Goal: Information Seeking & Learning: Compare options

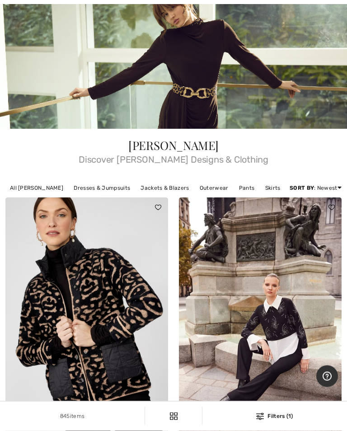
scroll to position [89, 0]
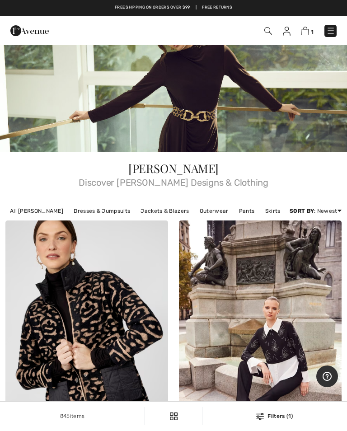
click at [39, 213] on link "All Frank Lyman" at bounding box center [36, 211] width 62 height 12
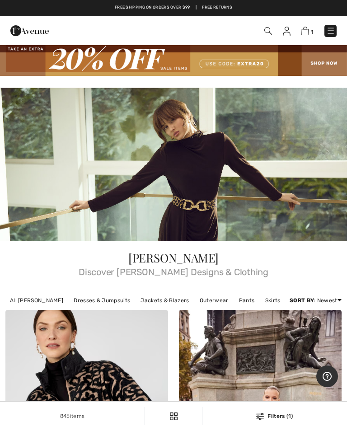
click at [320, 64] on img at bounding box center [173, 60] width 347 height 32
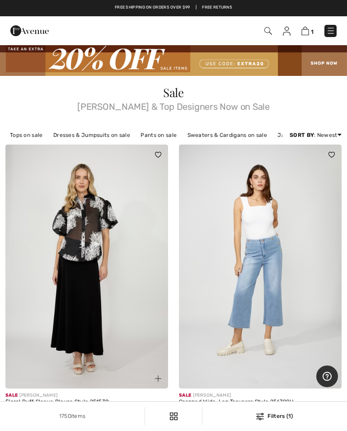
click at [222, 134] on link "Sweaters & Cardigans on sale" at bounding box center [227, 135] width 89 height 12
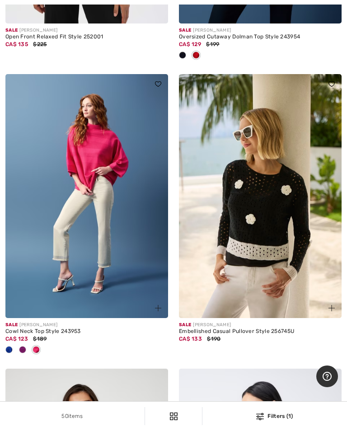
scroll to position [928, 0]
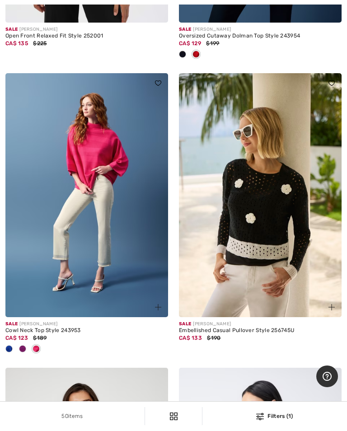
click at [103, 218] on img at bounding box center [86, 195] width 163 height 244
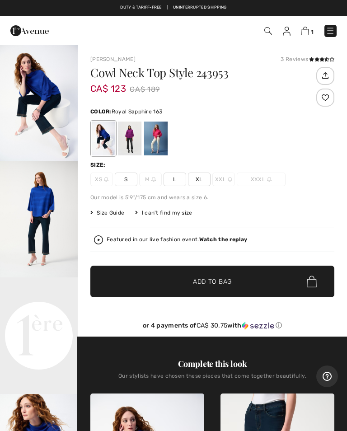
click at [107, 136] on div at bounding box center [103, 139] width 23 height 34
click at [107, 141] on div at bounding box center [103, 139] width 23 height 34
click at [135, 139] on div at bounding box center [129, 139] width 23 height 34
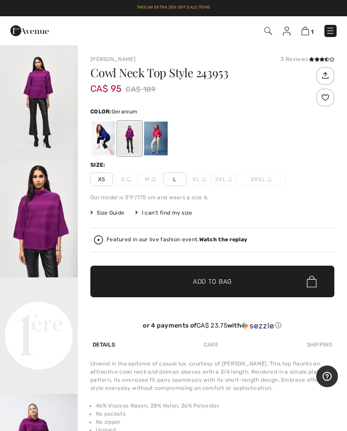
click at [161, 140] on div at bounding box center [155, 139] width 23 height 34
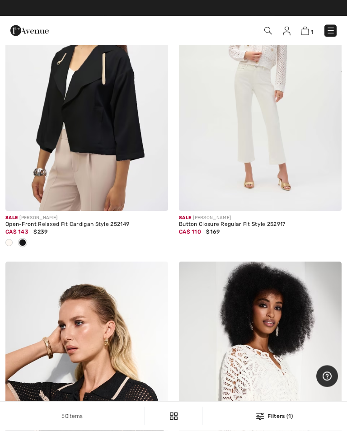
scroll to position [166, 0]
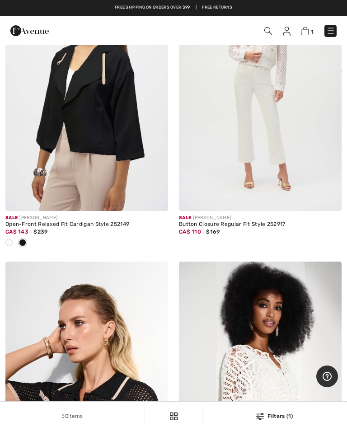
click at [270, 30] on img at bounding box center [268, 31] width 8 height 8
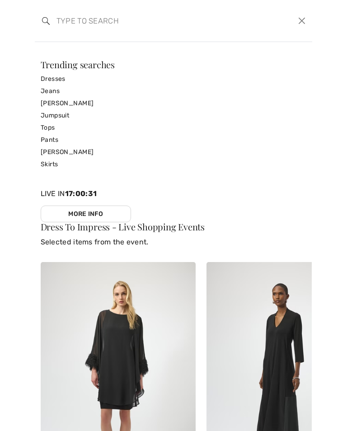
click at [98, 20] on input "search" at bounding box center [145, 20] width 190 height 27
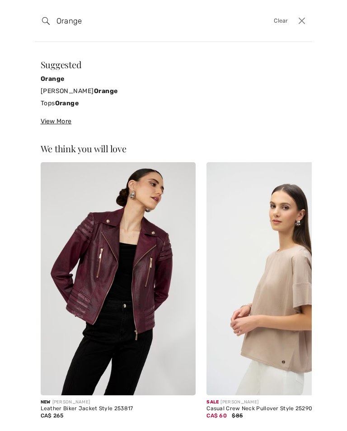
type input "Orange"
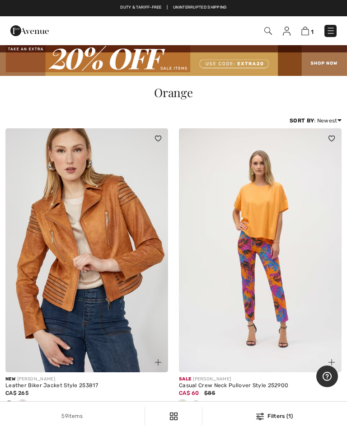
click at [262, 260] on img at bounding box center [260, 250] width 163 height 244
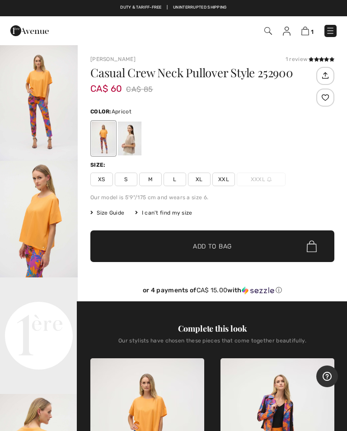
click at [49, 224] on img "2 / 4" at bounding box center [39, 219] width 78 height 117
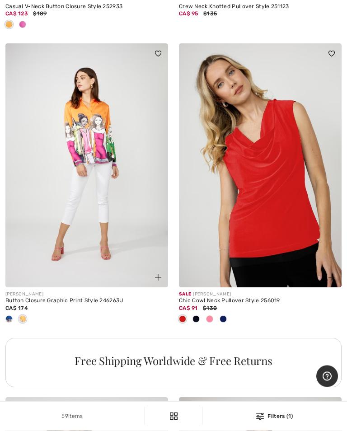
scroll to position [1558, 0]
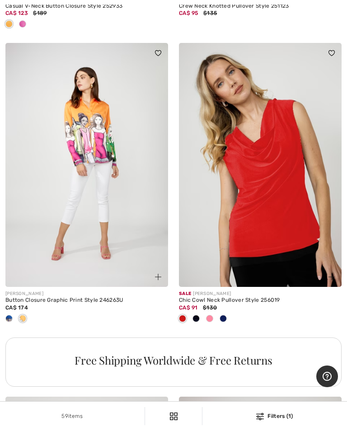
click at [214, 315] on div at bounding box center [210, 319] width 14 height 15
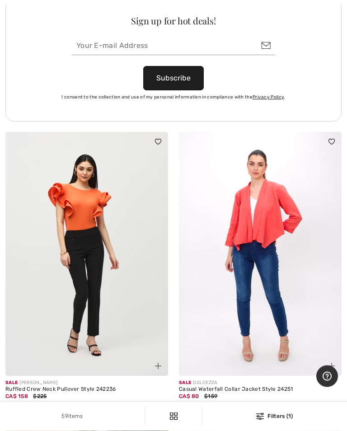
scroll to position [5524, 0]
click at [89, 217] on img at bounding box center [86, 254] width 163 height 244
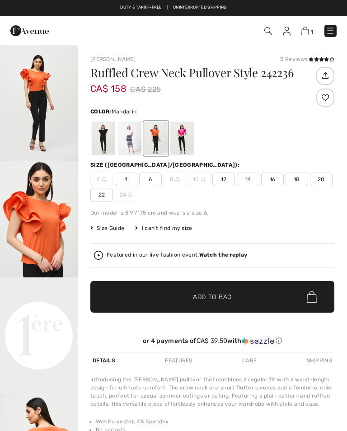
checkbox input "true"
click at [107, 138] on div at bounding box center [103, 139] width 23 height 34
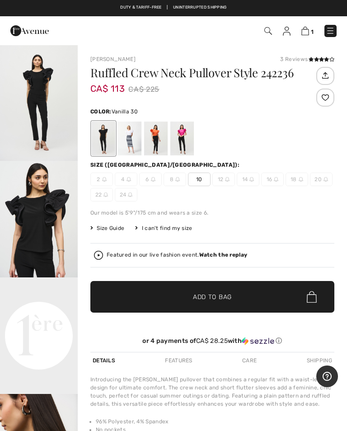
click at [136, 141] on div at bounding box center [129, 139] width 23 height 34
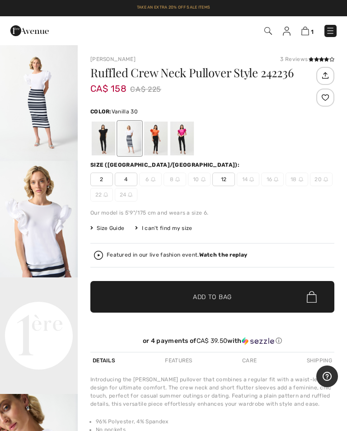
click at [161, 139] on div at bounding box center [155, 139] width 23 height 34
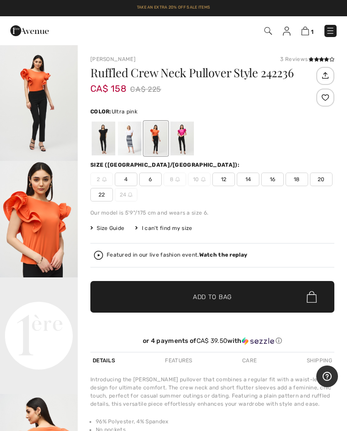
click at [186, 139] on div at bounding box center [181, 139] width 23 height 34
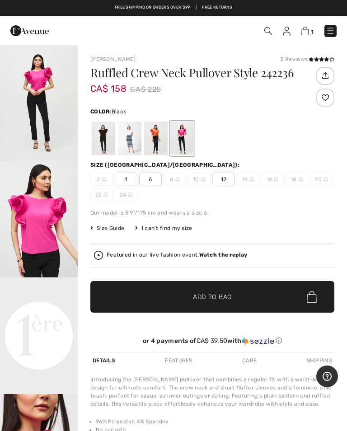
click at [111, 141] on div at bounding box center [103, 139] width 23 height 34
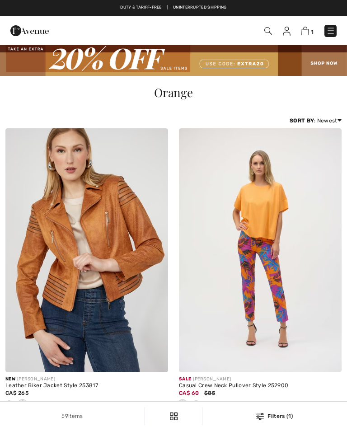
checkbox input "true"
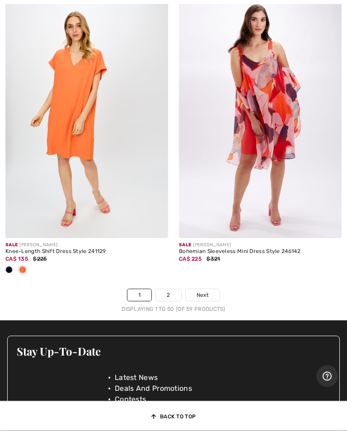
scroll to position [7472, 0]
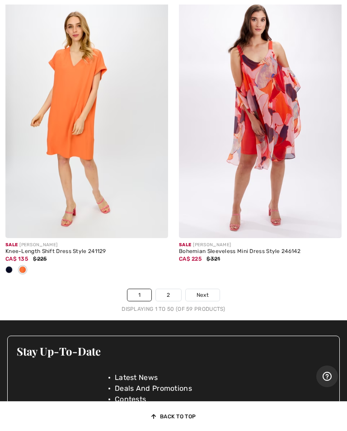
click at [174, 289] on link "2" at bounding box center [168, 295] width 25 height 12
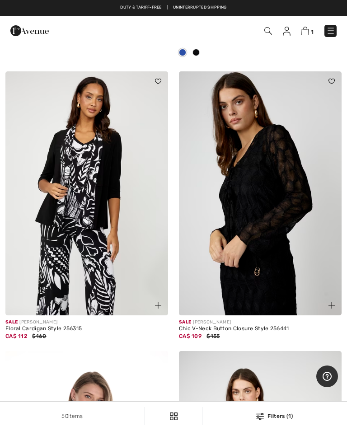
scroll to position [2742, 0]
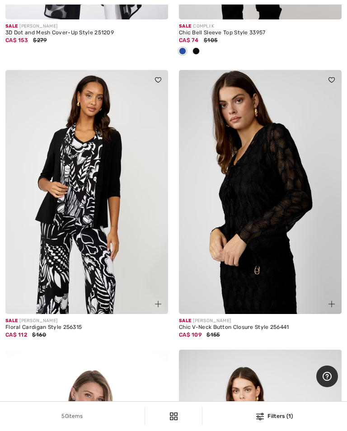
click at [260, 215] on img at bounding box center [260, 192] width 163 height 244
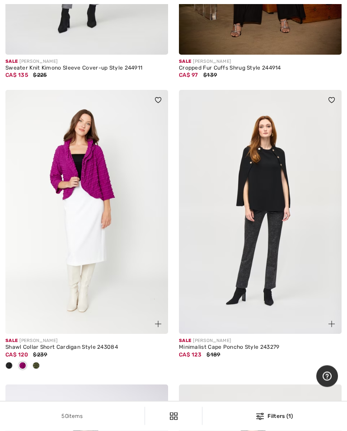
scroll to position [4763, 0]
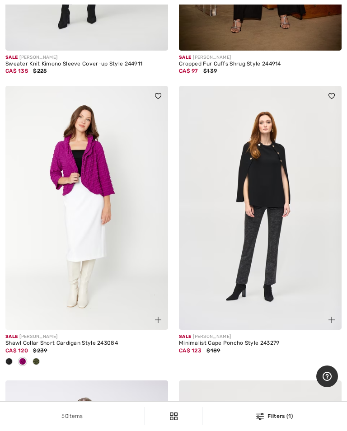
click at [253, 243] on img at bounding box center [260, 208] width 163 height 244
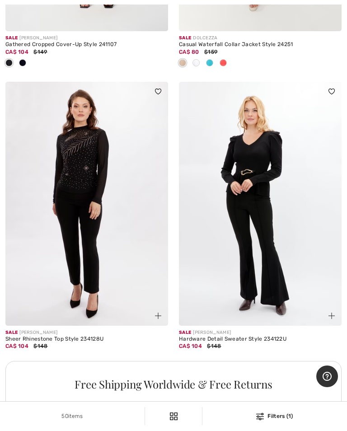
scroll to position [6915, 0]
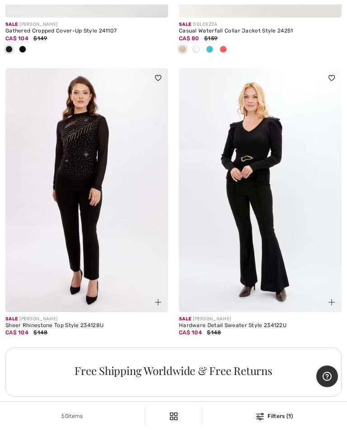
click at [92, 147] on img at bounding box center [86, 190] width 163 height 244
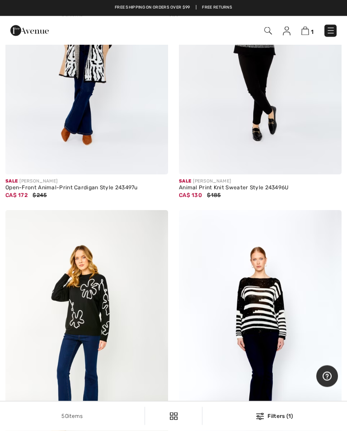
scroll to position [5909, 0]
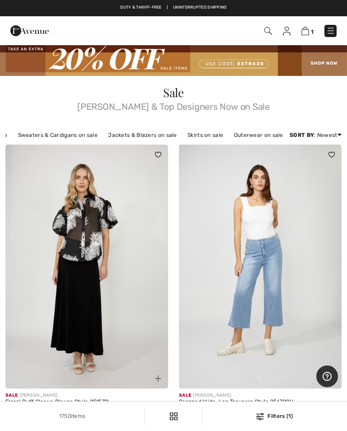
scroll to position [0, 169]
click at [77, 130] on link "Sweaters & Cardigans on sale" at bounding box center [58, 135] width 89 height 12
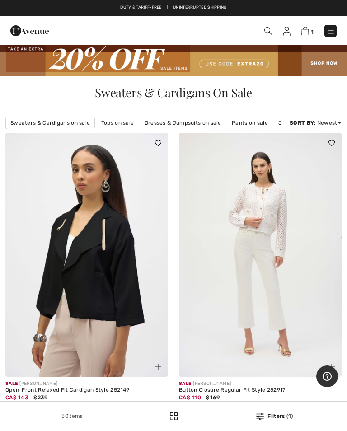
click at [127, 125] on link "Tops on sale" at bounding box center [118, 123] width 42 height 12
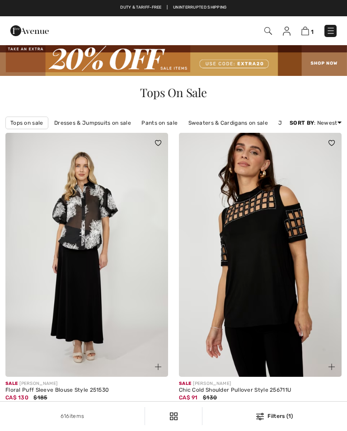
checkbox input "true"
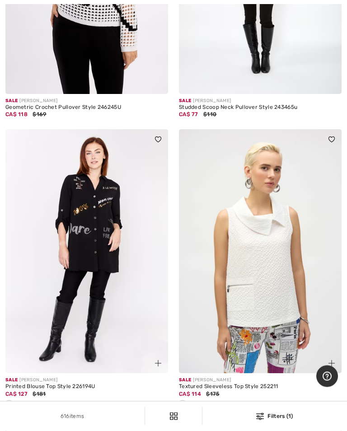
scroll to position [1401, 0]
click at [114, 271] on img at bounding box center [86, 251] width 163 height 244
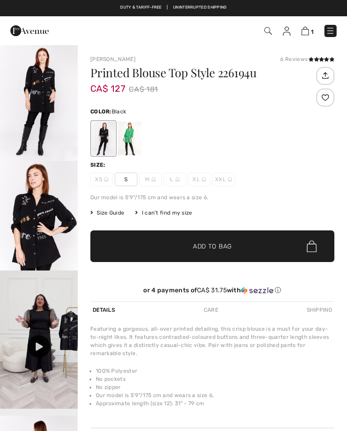
checkbox input "true"
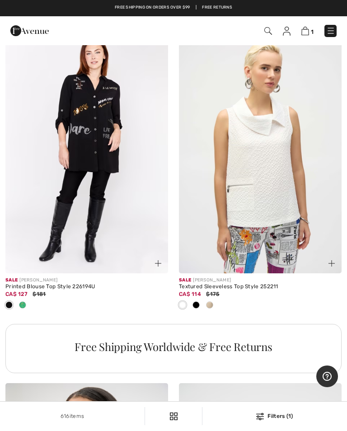
scroll to position [1501, 0]
click at [113, 176] on img at bounding box center [86, 152] width 163 height 244
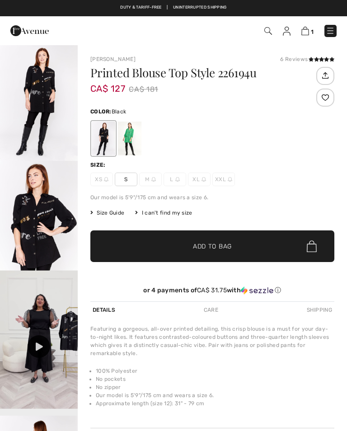
checkbox input "true"
click at [194, 120] on div at bounding box center [212, 138] width 244 height 37
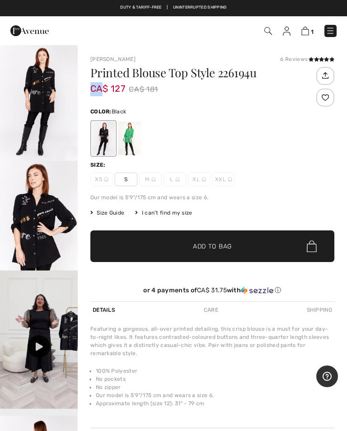
click at [202, 120] on div at bounding box center [212, 138] width 244 height 37
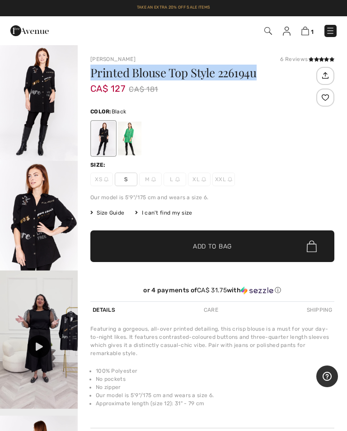
copy h1 "Printed Blouse Top Style 226194u"
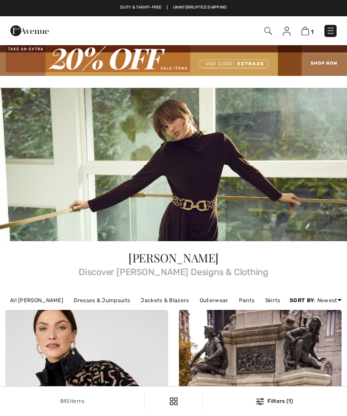
checkbox input "true"
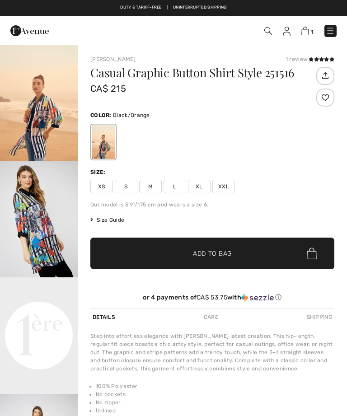
checkbox input "true"
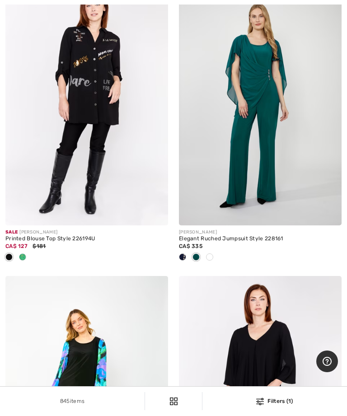
scroll to position [745, 0]
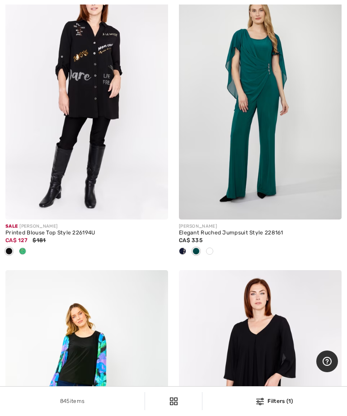
click at [90, 80] on img at bounding box center [86, 98] width 163 height 244
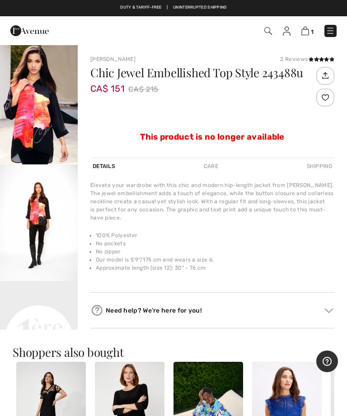
click at [45, 126] on img "1 / 5" at bounding box center [39, 104] width 78 height 120
